Goal: Transaction & Acquisition: Purchase product/service

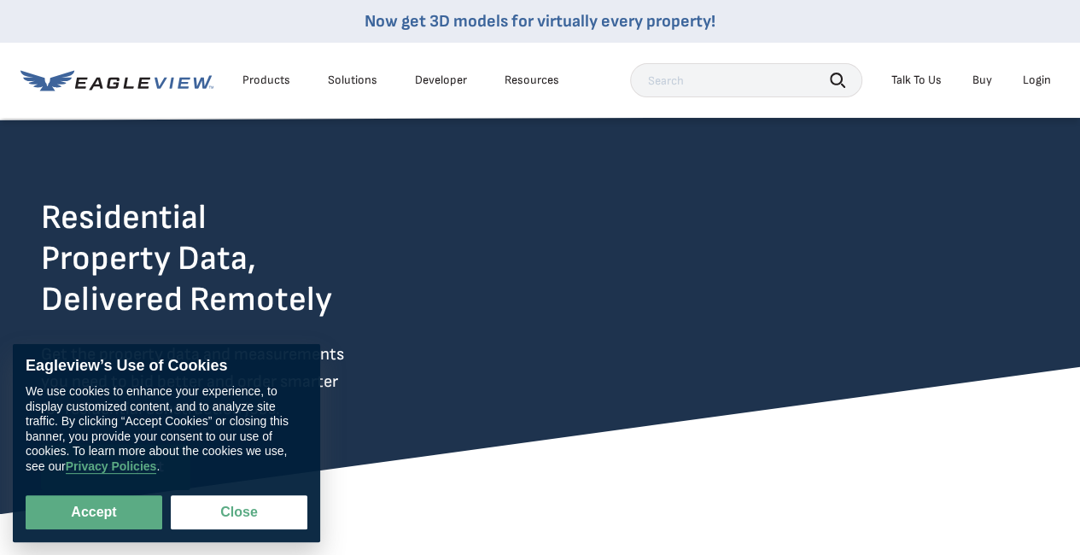
click at [1028, 84] on div "Login" at bounding box center [1037, 80] width 28 height 15
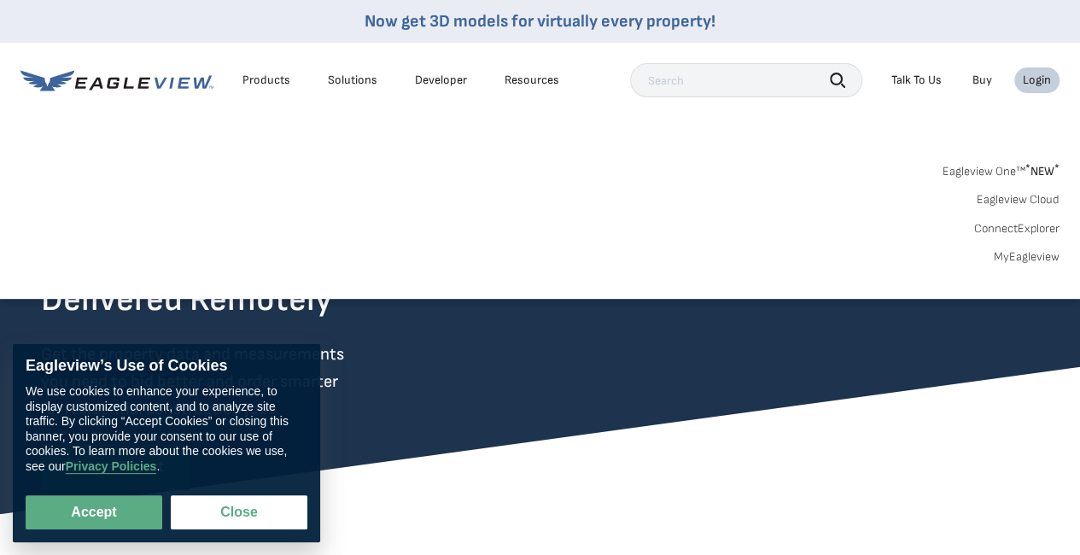
click at [1020, 258] on link "MyEagleview" at bounding box center [1026, 256] width 66 height 15
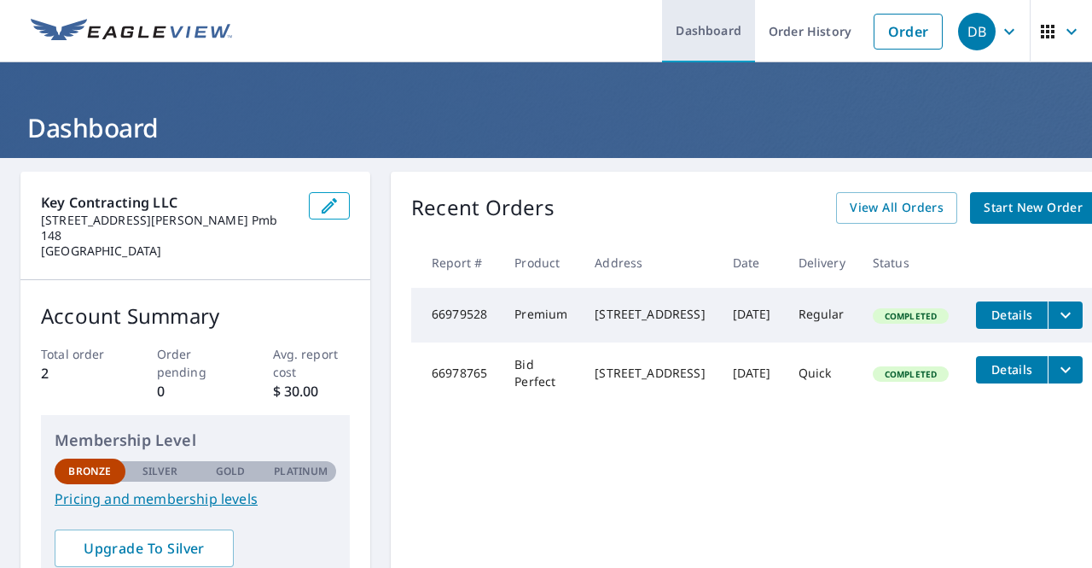
click at [719, 35] on link "Dashboard" at bounding box center [708, 31] width 93 height 62
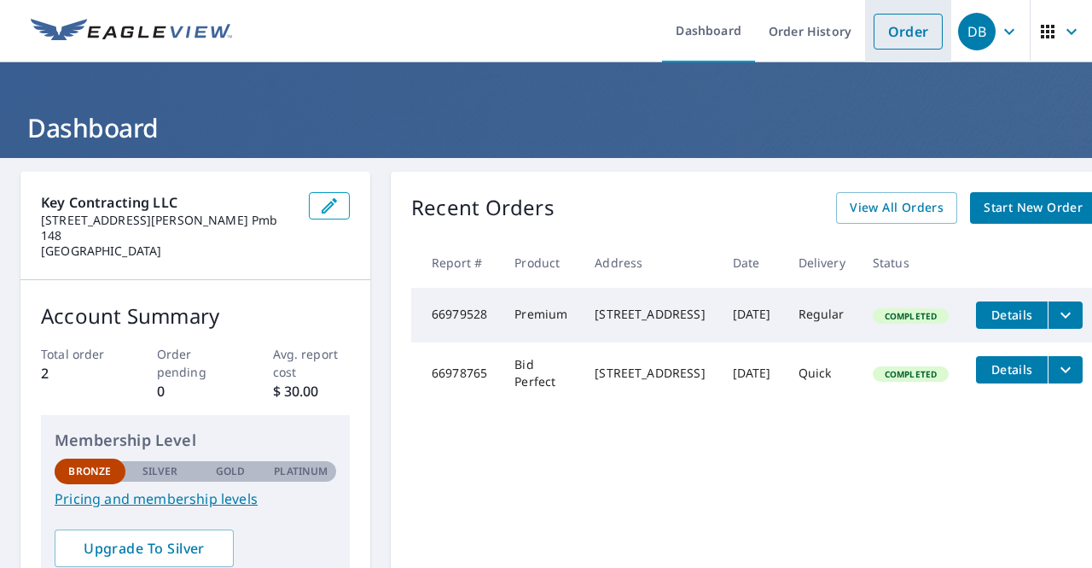
click at [898, 48] on link "Order" at bounding box center [908, 32] width 69 height 36
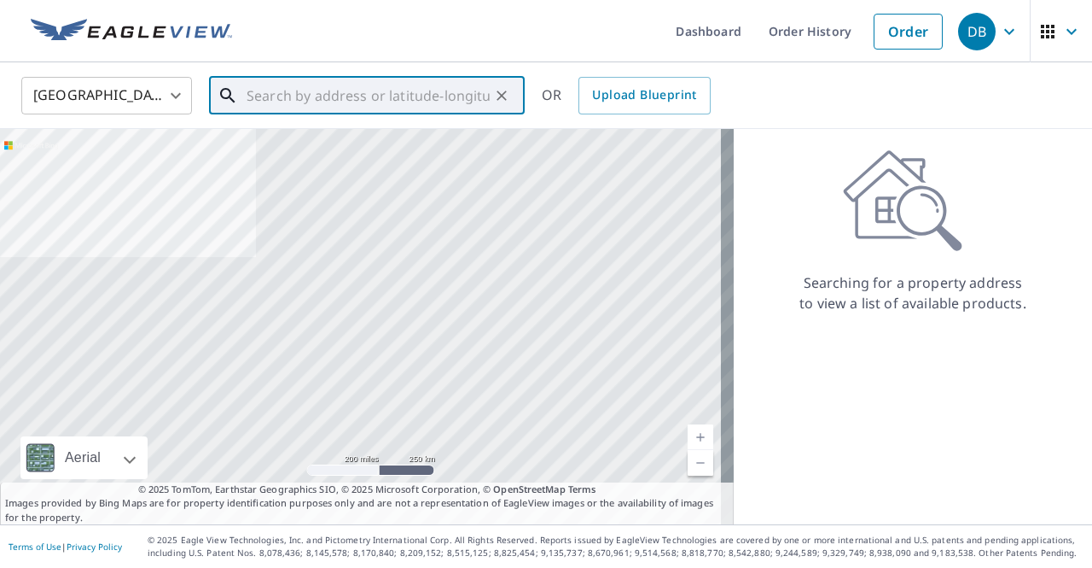
click at [301, 108] on input "text" at bounding box center [368, 96] width 243 height 48
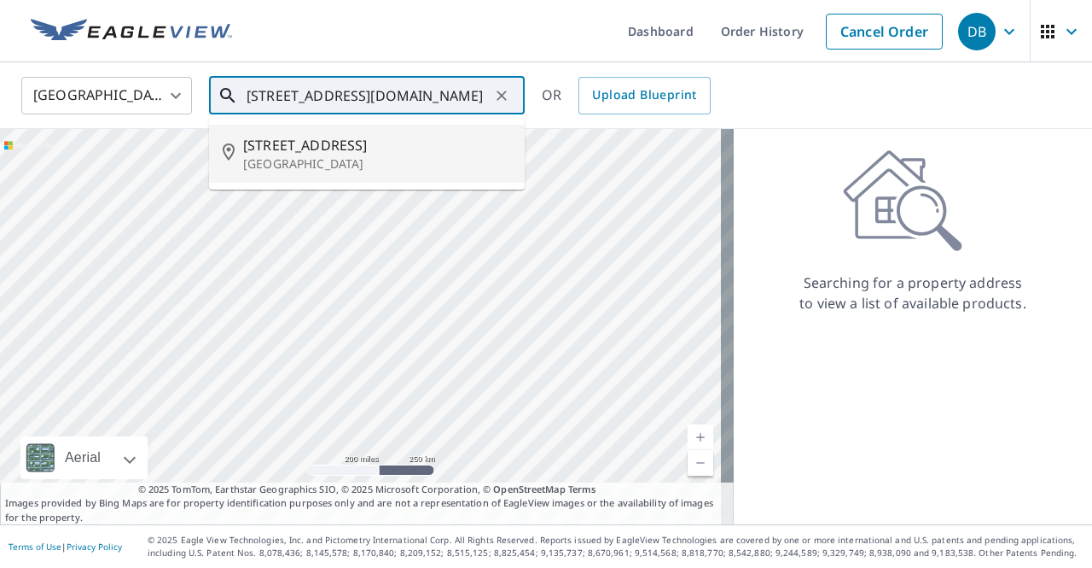
click at [312, 136] on span "[STREET_ADDRESS]" at bounding box center [377, 145] width 268 height 20
type input "[STREET_ADDRESS]"
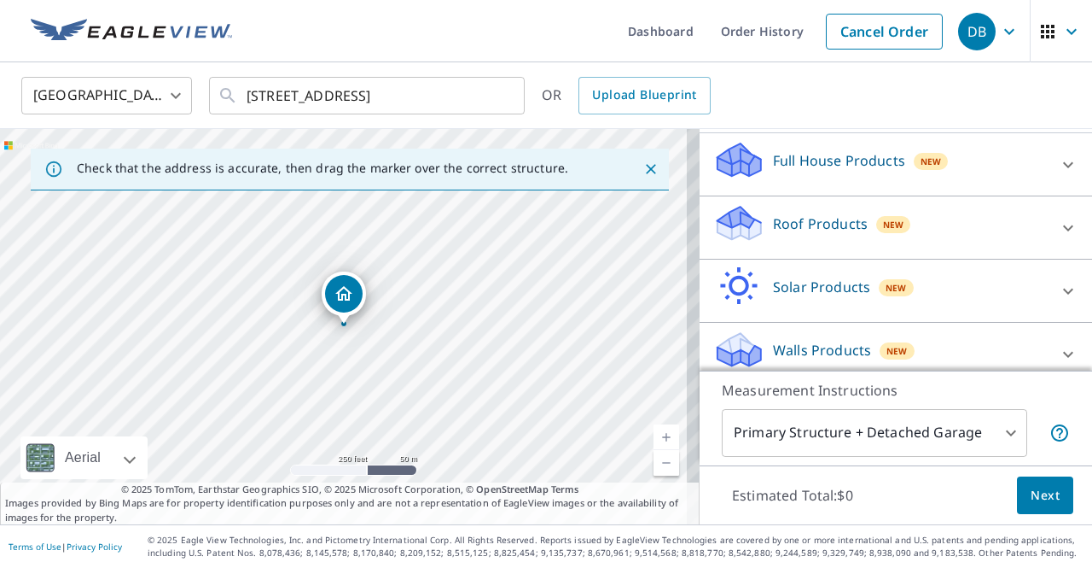
scroll to position [185, 0]
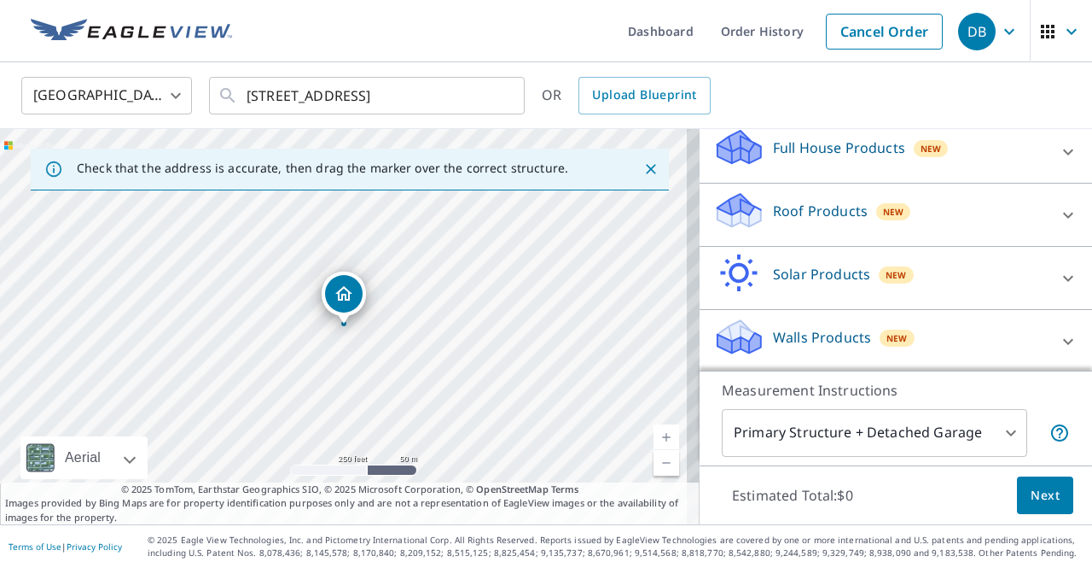
click at [932, 329] on div "Walls Products New" at bounding box center [881, 341] width 335 height 49
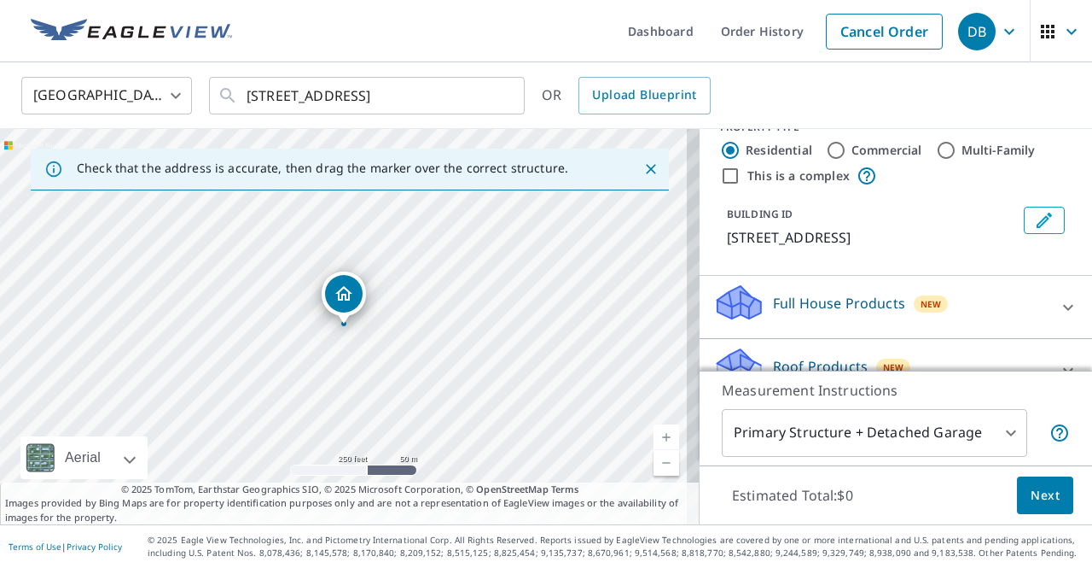
scroll to position [26, 0]
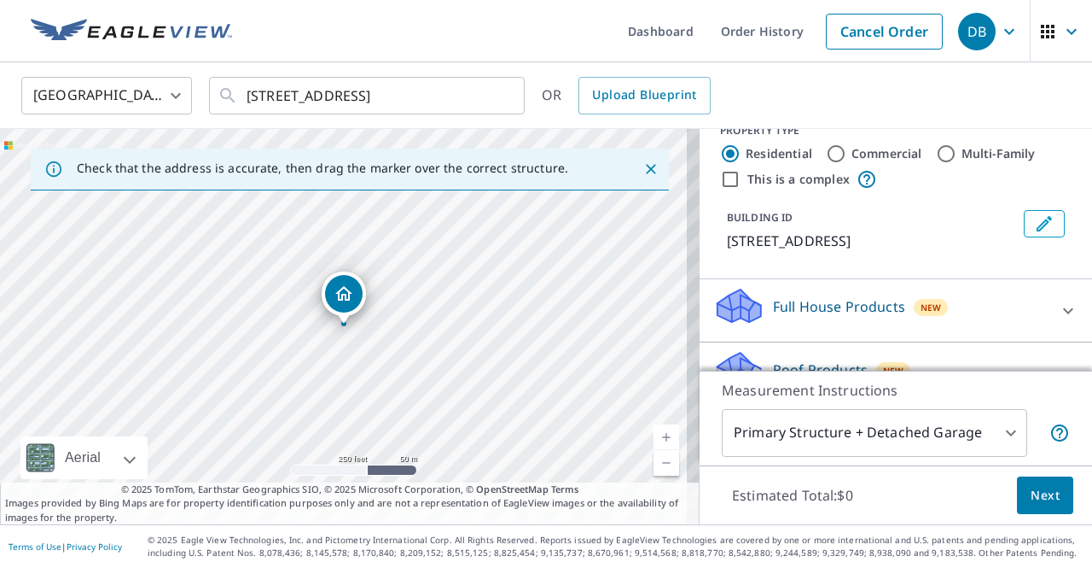
click at [857, 305] on p "Full House Products" at bounding box center [839, 306] width 132 height 20
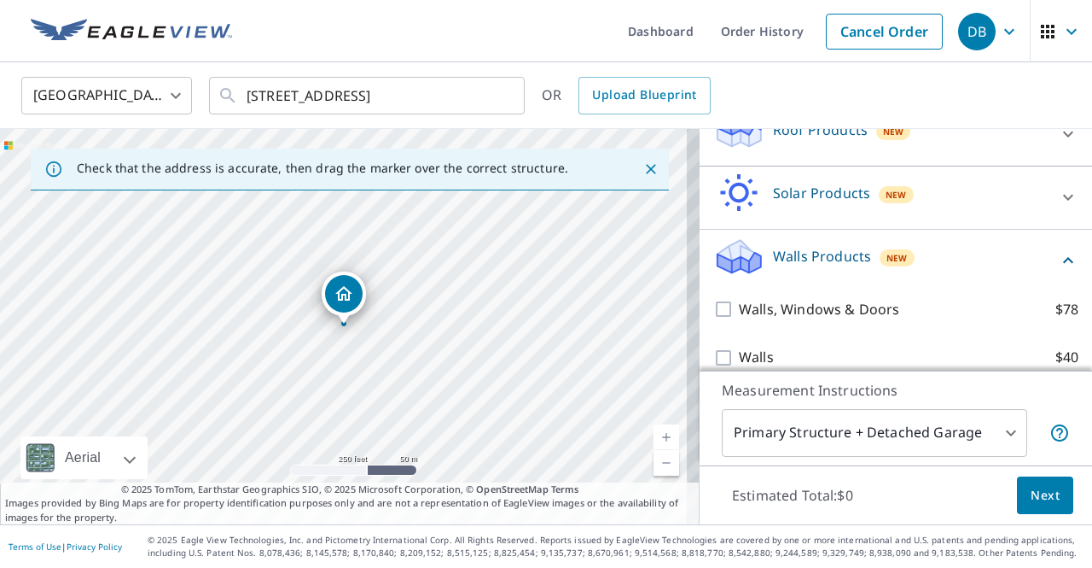
scroll to position [331, 0]
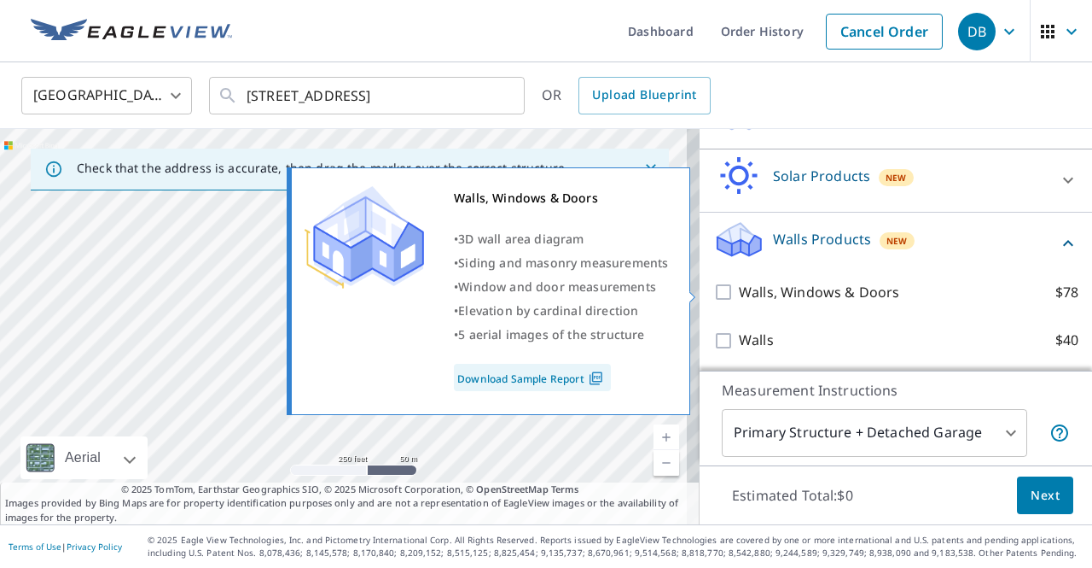
click at [842, 290] on p "Walls, Windows & Doors" at bounding box center [819, 292] width 160 height 21
click at [739, 290] on input "Walls, Windows & Doors $78" at bounding box center [727, 292] width 26 height 20
checkbox input "true"
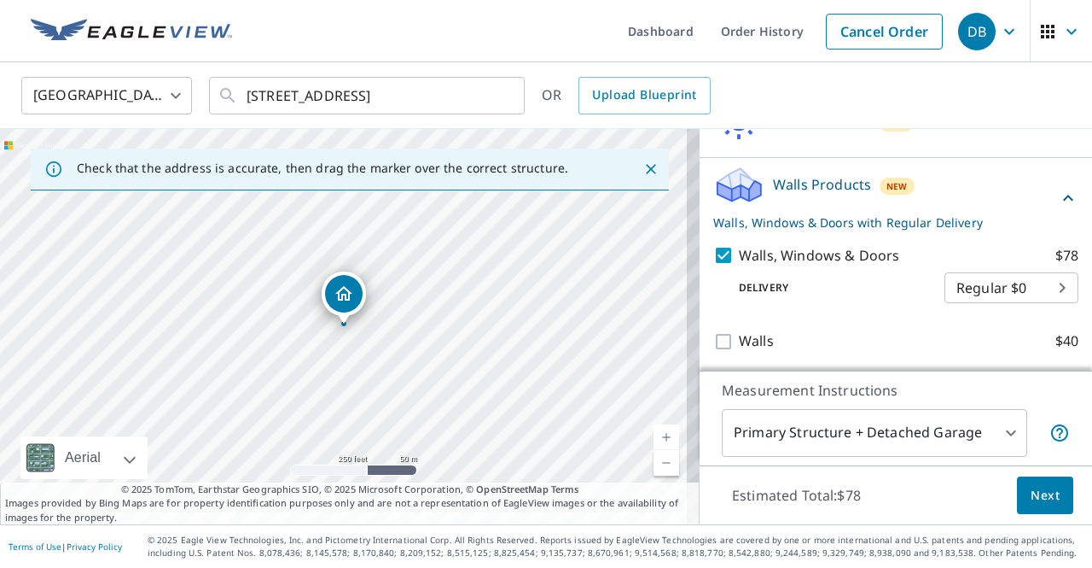
scroll to position [387, 0]
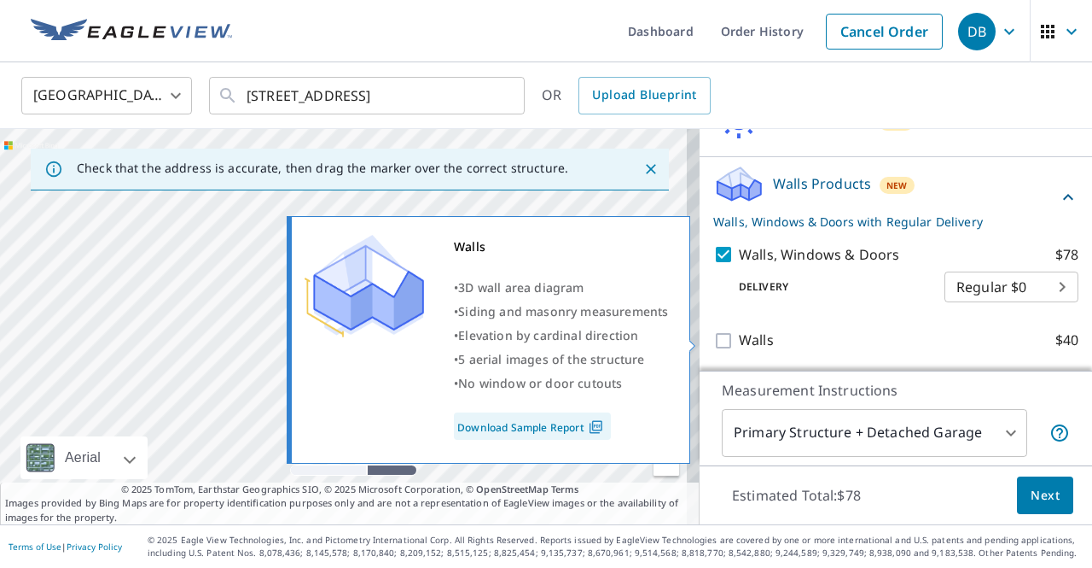
click at [882, 340] on label "Walls $40" at bounding box center [909, 339] width 340 height 21
click at [739, 340] on input "Walls $40" at bounding box center [727, 340] width 26 height 20
checkbox input "true"
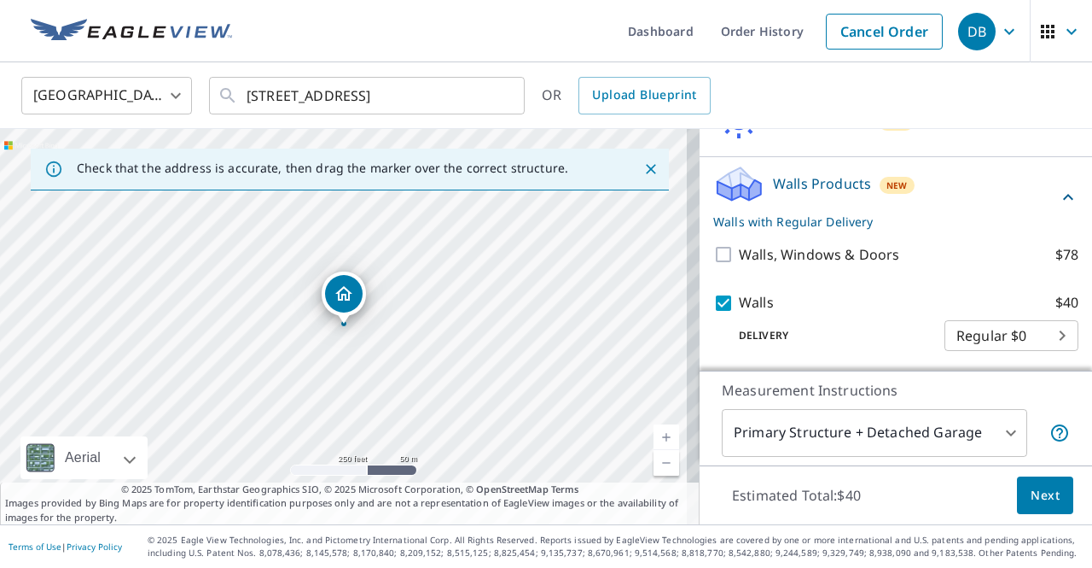
click at [859, 265] on div "Walls, Windows & Doors $78" at bounding box center [896, 254] width 365 height 49
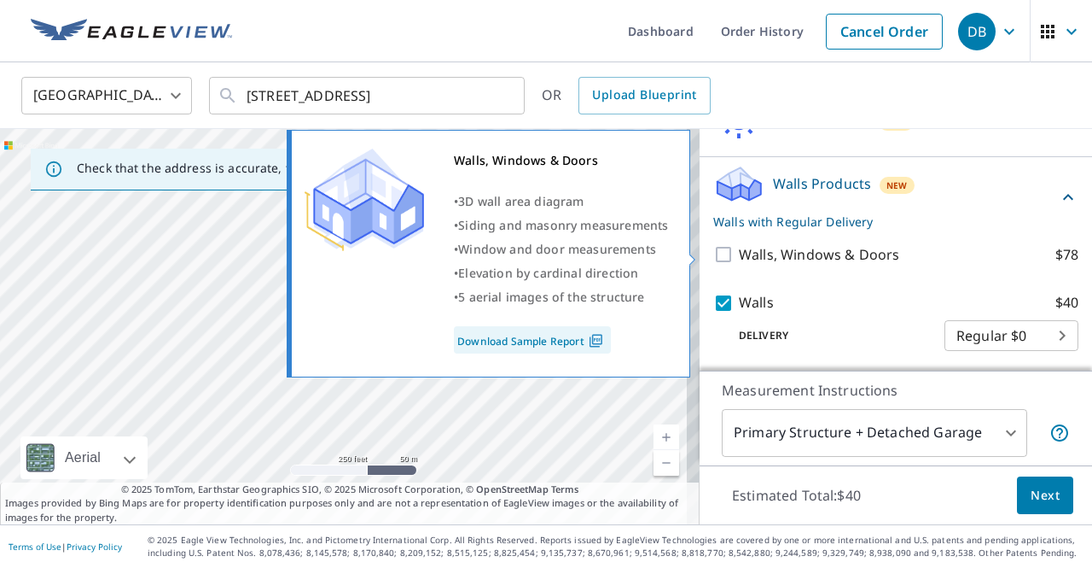
click at [716, 256] on input "Walls, Windows & Doors $78" at bounding box center [727, 254] width 26 height 20
checkbox input "true"
checkbox input "false"
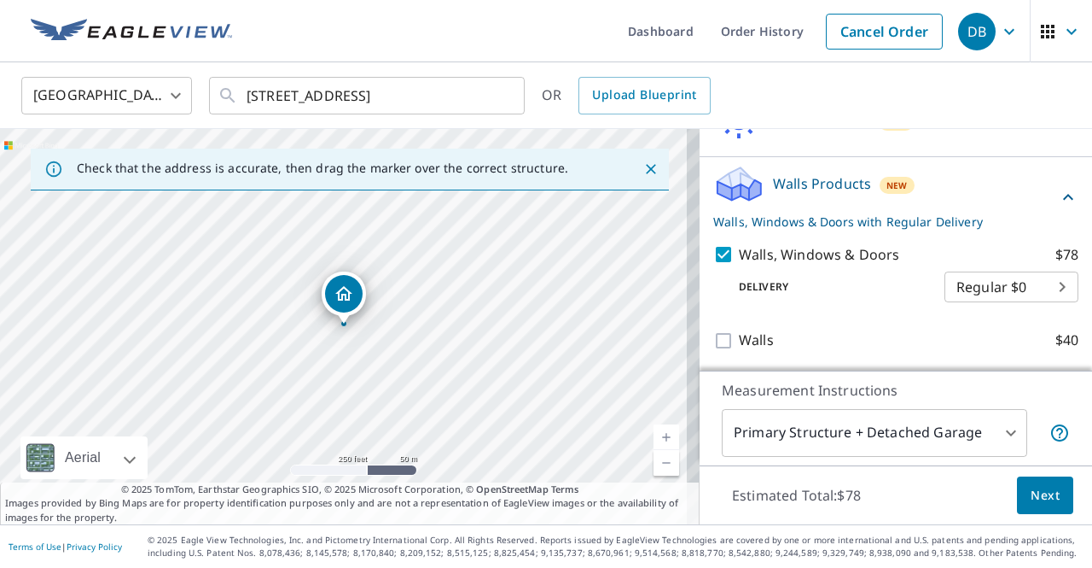
click at [1031, 496] on span "Next" at bounding box center [1045, 495] width 29 height 21
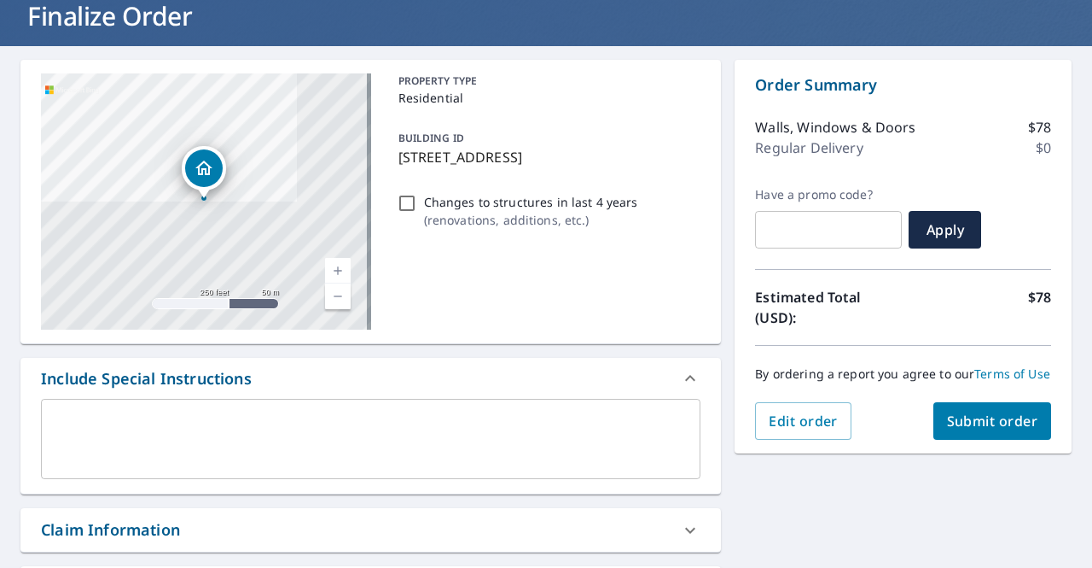
scroll to position [85, 0]
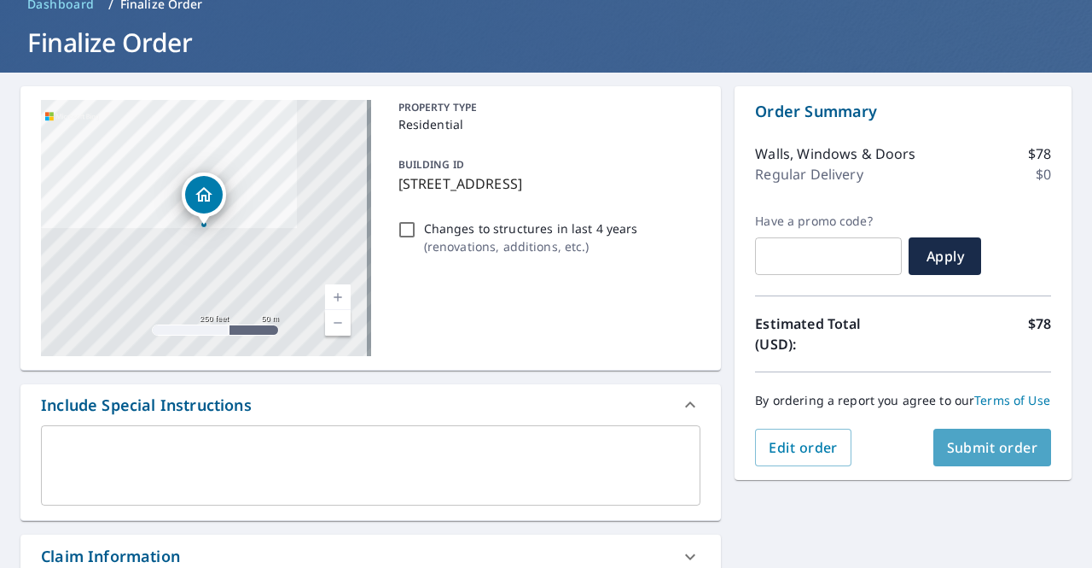
click at [966, 457] on span "Submit order" at bounding box center [992, 447] width 91 height 19
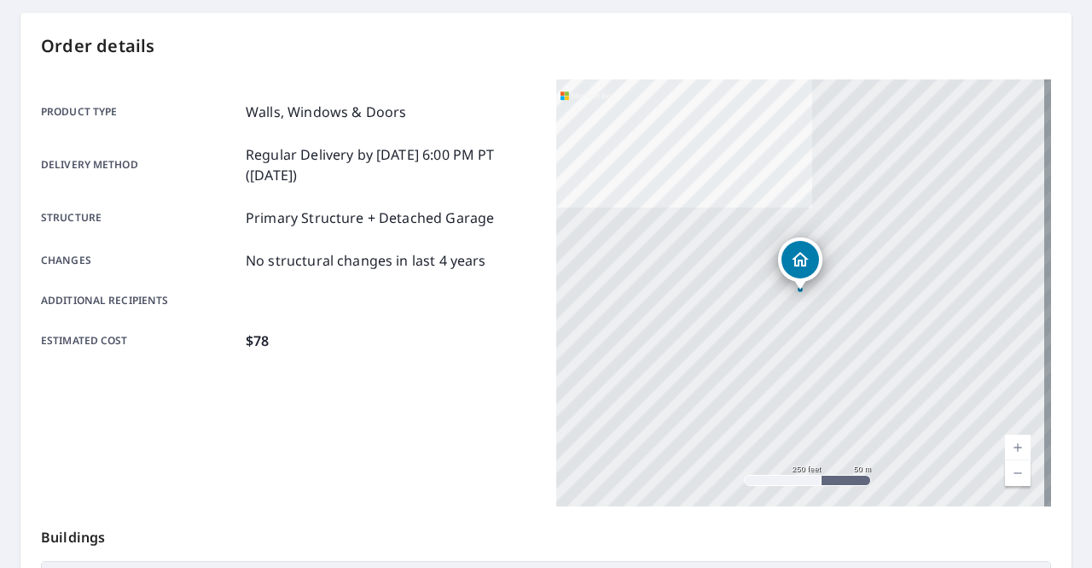
scroll to position [9, 0]
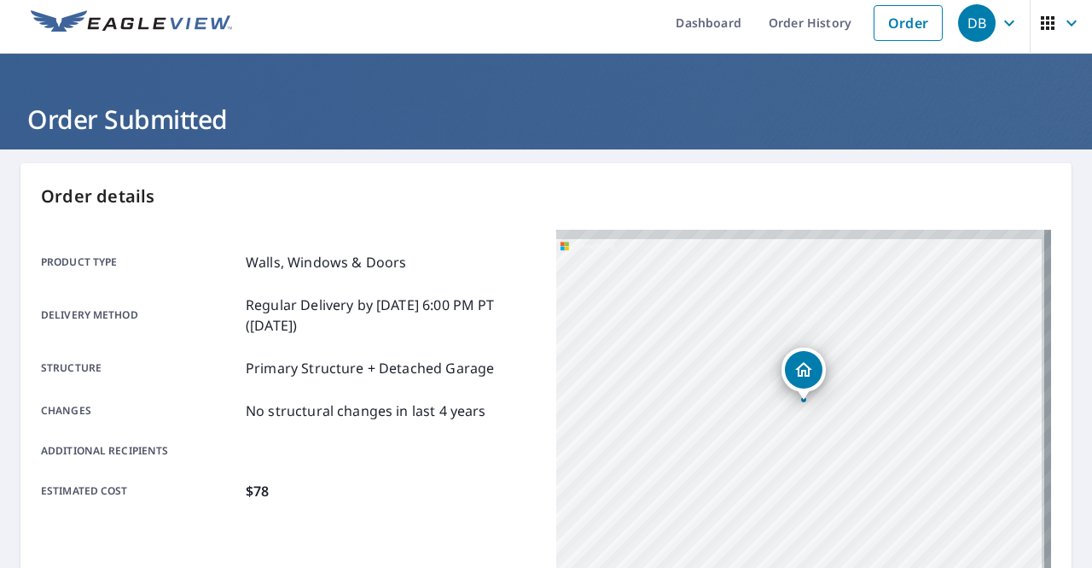
drag, startPoint x: 867, startPoint y: 393, endPoint x: 845, endPoint y: 524, distance: 132.5
click at [845, 524] on div "851 W Center Rd Essexville, MI 48732" at bounding box center [803, 443] width 495 height 427
